Goal: Check status: Check status

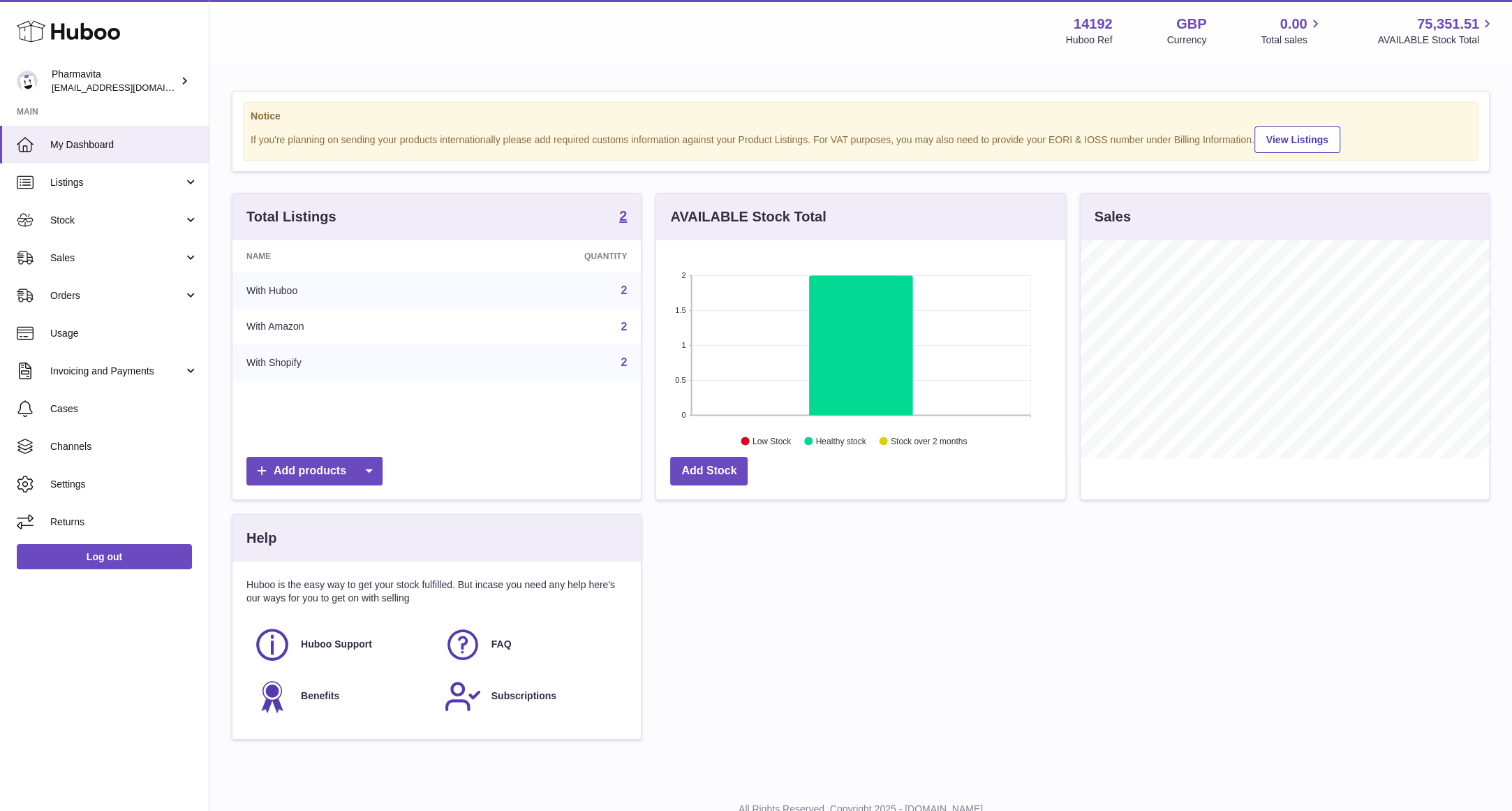
scroll to position [217, 408]
click at [90, 221] on span "Stock" at bounding box center [117, 220] width 133 height 13
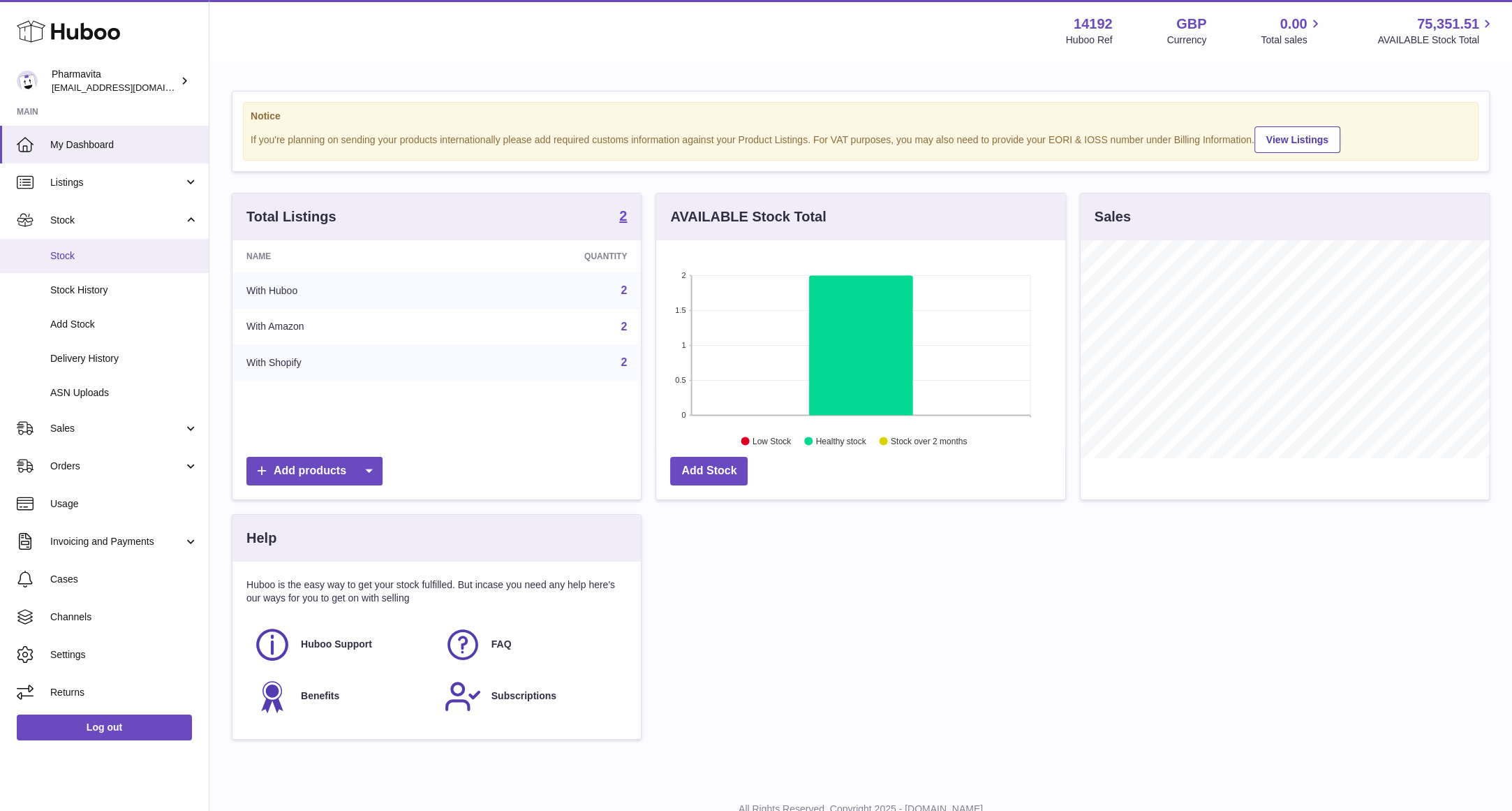
click at [104, 258] on span "Stock" at bounding box center [124, 255] width 148 height 13
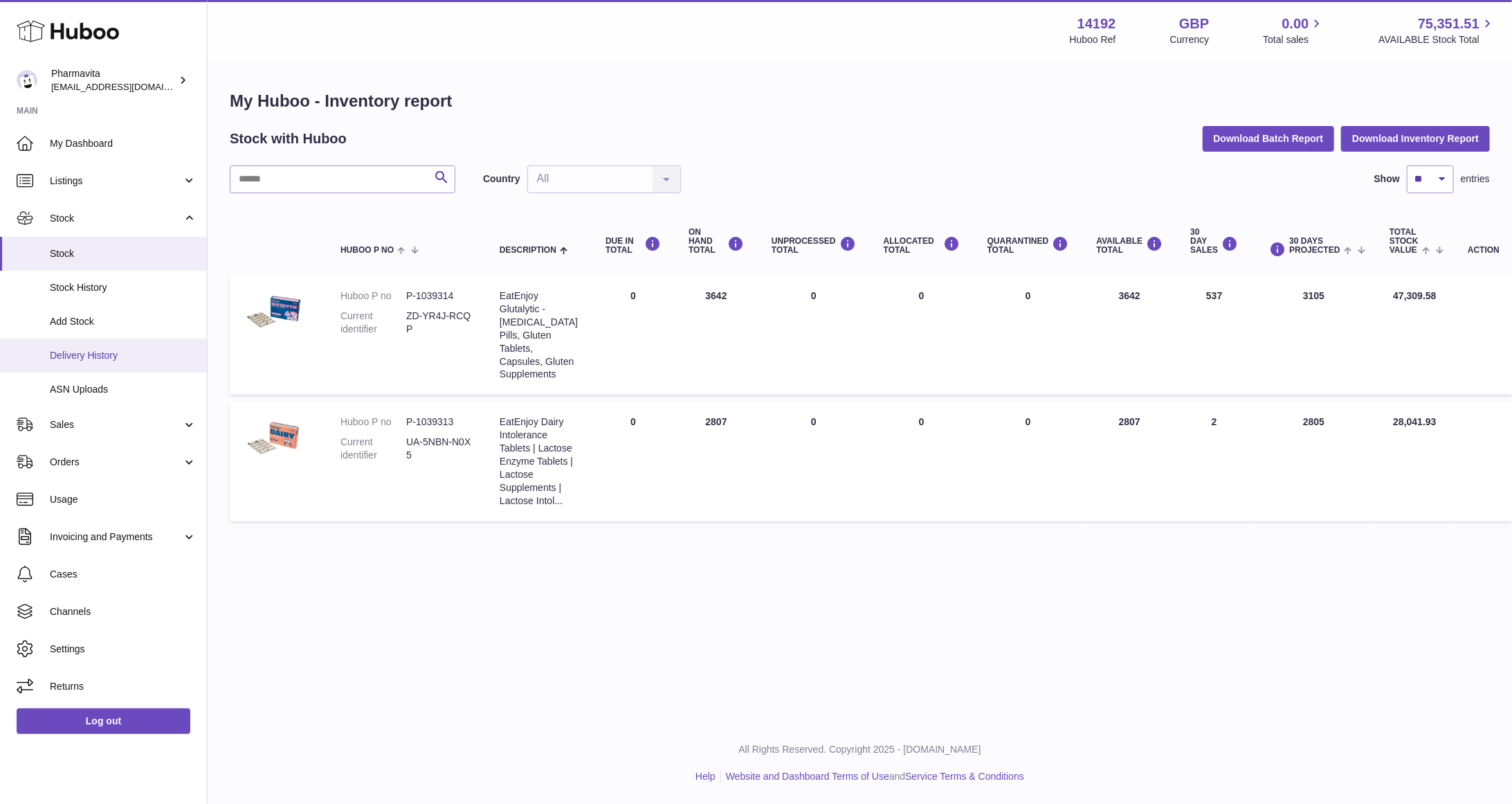
click at [98, 346] on link "Delivery History" at bounding box center [103, 356] width 207 height 34
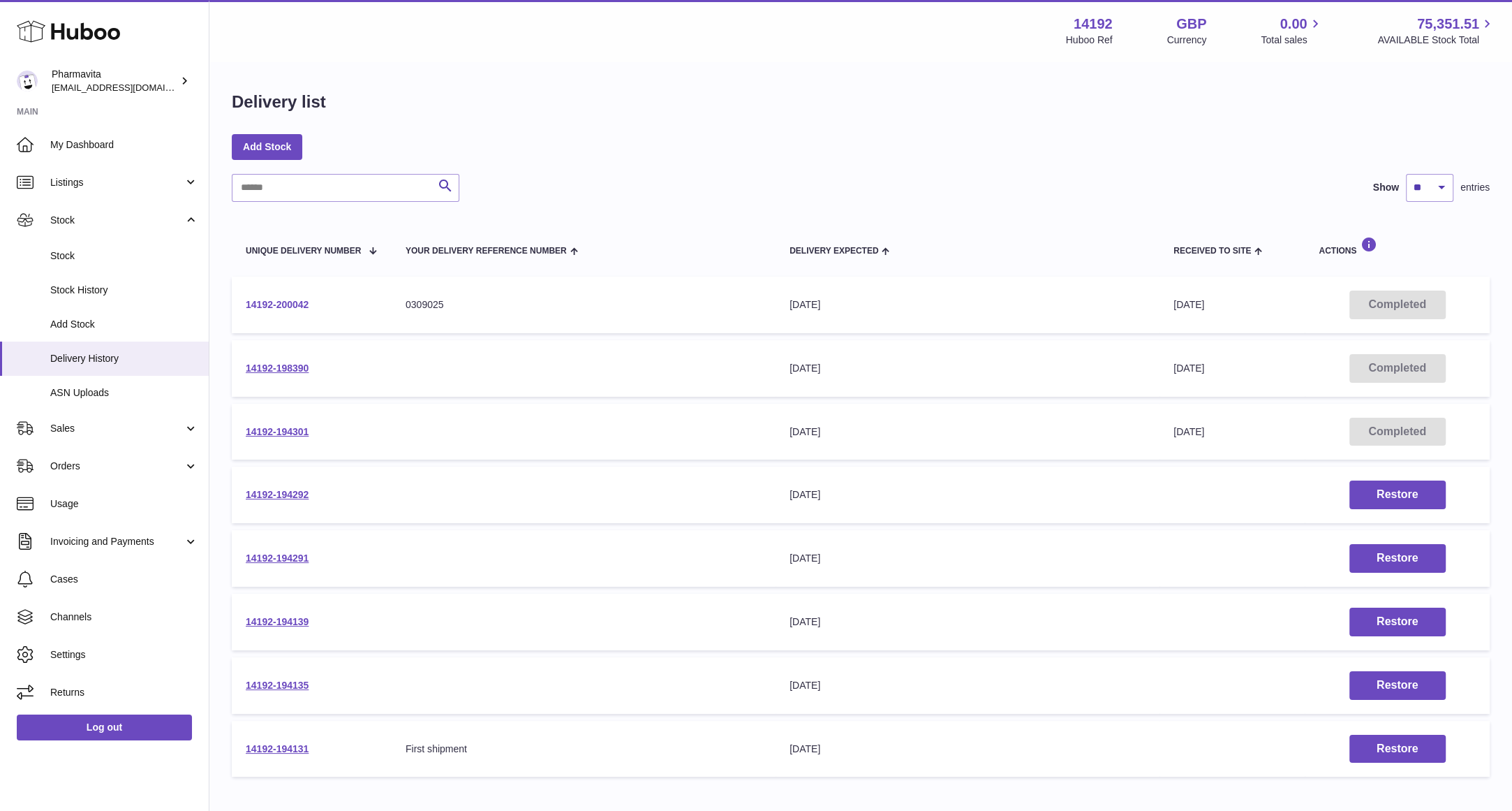
click at [296, 305] on link "14192-200042" at bounding box center [277, 304] width 63 height 11
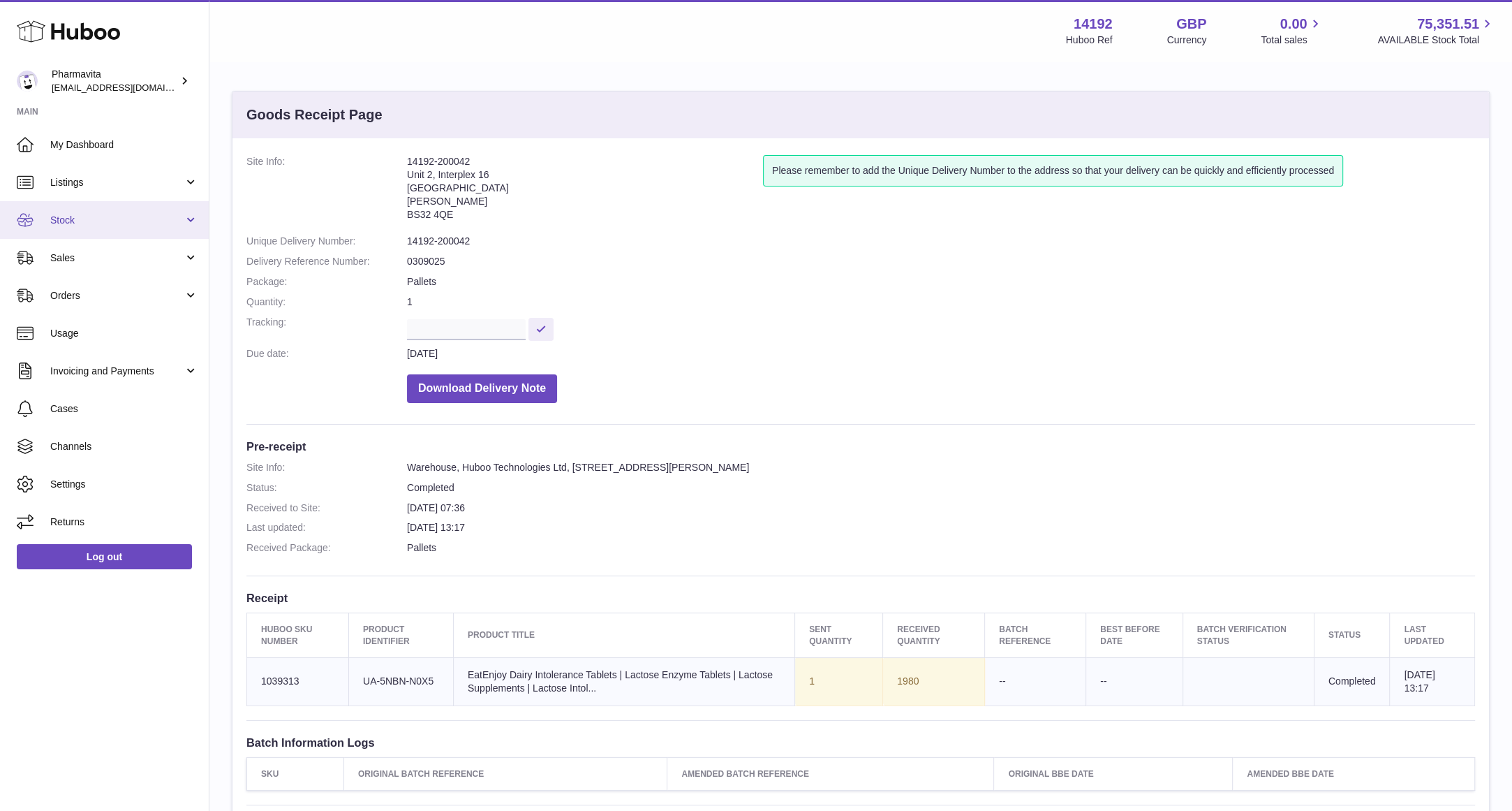
click at [105, 214] on span "Stock" at bounding box center [117, 220] width 133 height 13
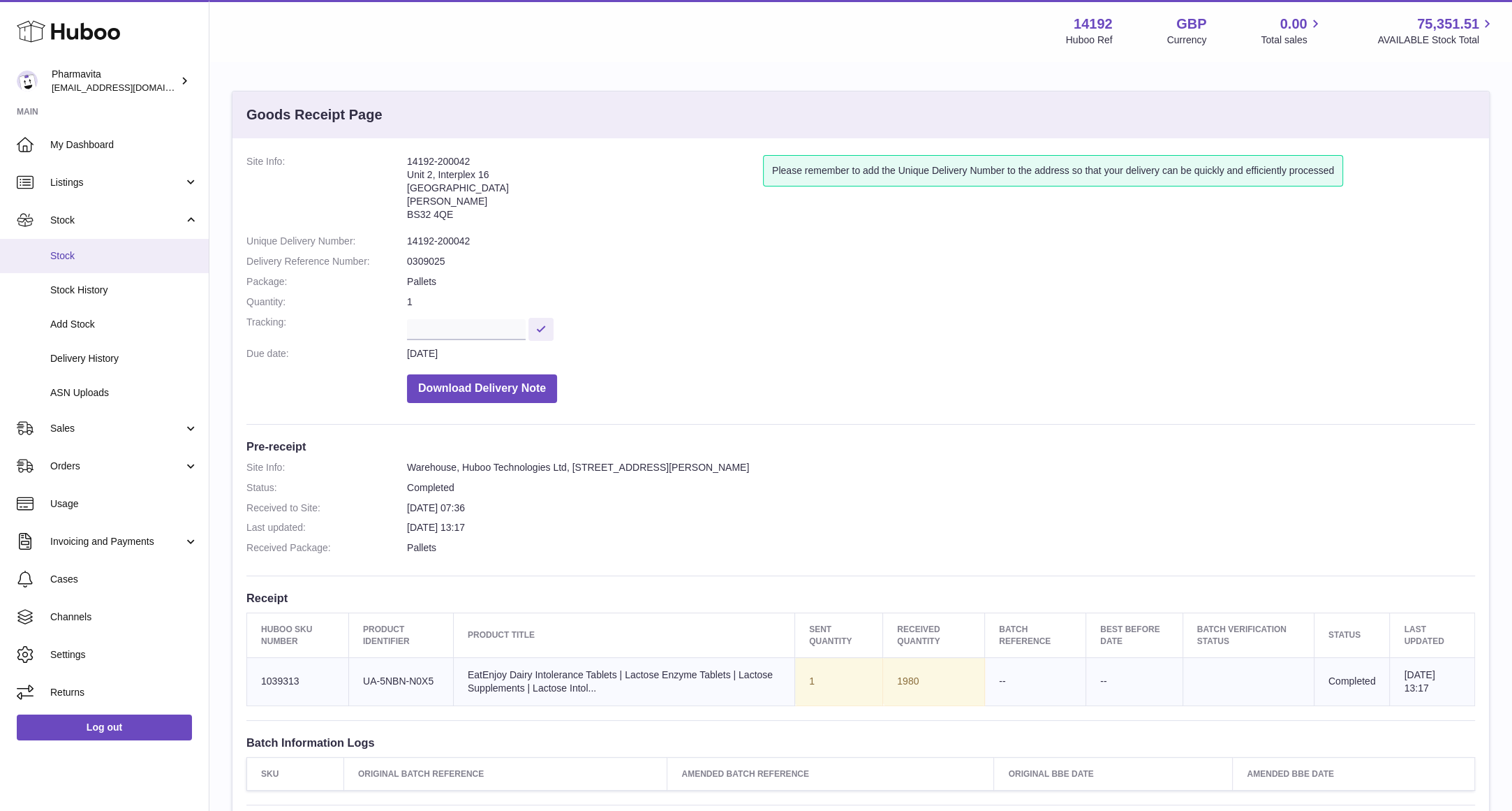
click at [92, 252] on span "Stock" at bounding box center [124, 255] width 148 height 13
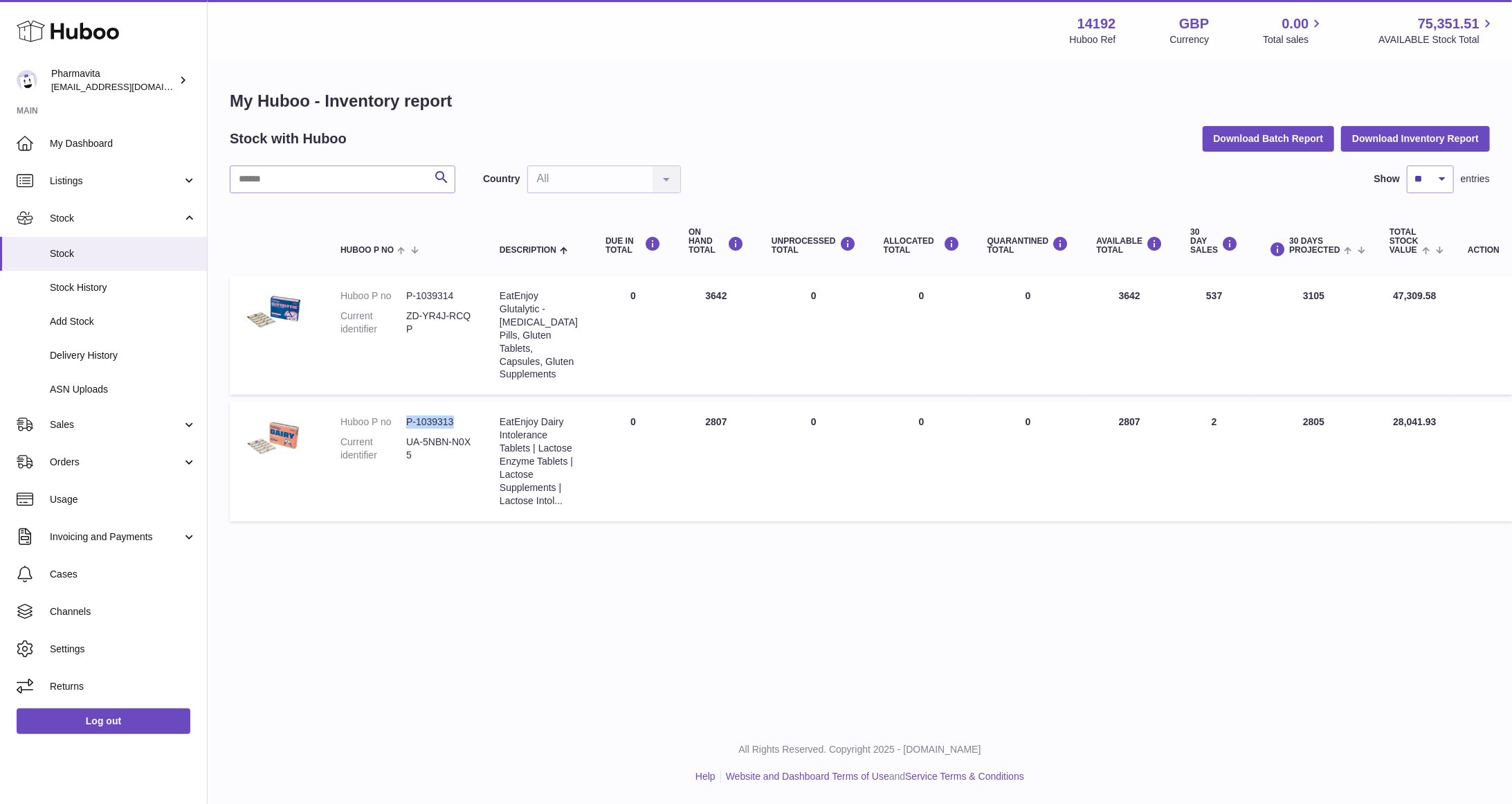
drag, startPoint x: 406, startPoint y: 446, endPoint x: 462, endPoint y: 447, distance: 56.0
click at [462, 429] on dd "P-1039313" at bounding box center [439, 422] width 66 height 13
copy dd "P-1039313"
